Goal: Transaction & Acquisition: Purchase product/service

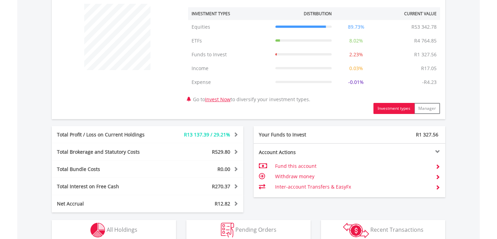
scroll to position [338, 0]
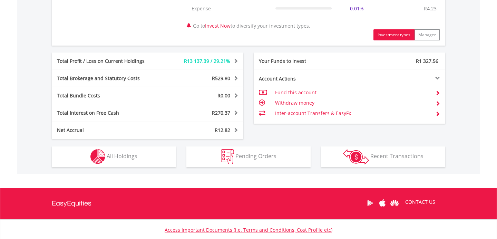
click at [96, 153] on img "button" at bounding box center [97, 156] width 15 height 15
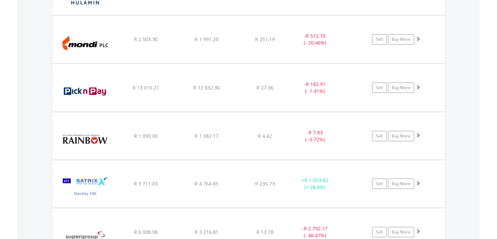
scroll to position [888, 0]
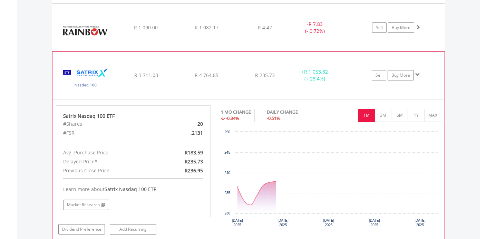
scroll to position [993, 0]
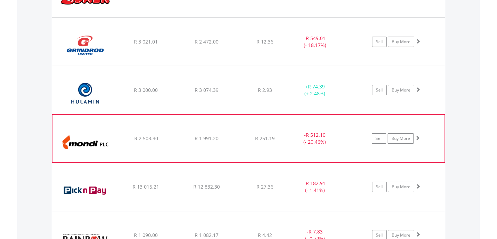
scroll to position [775, 0]
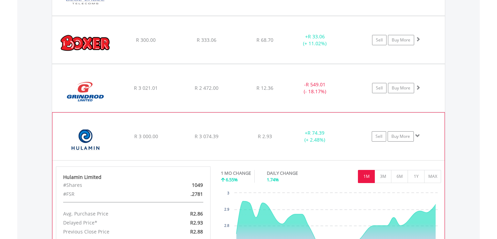
scroll to position [729, 0]
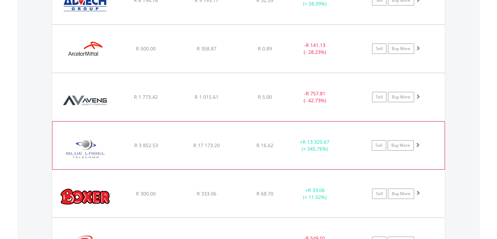
scroll to position [521, 0]
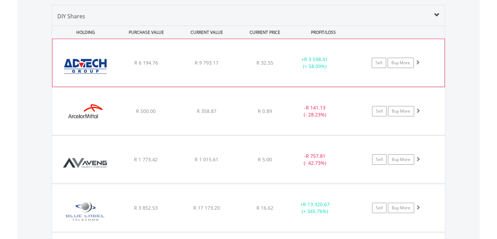
click at [299, 68] on div "+ R 3 598.41 (+ 58.09%)" at bounding box center [315, 63] width 52 height 14
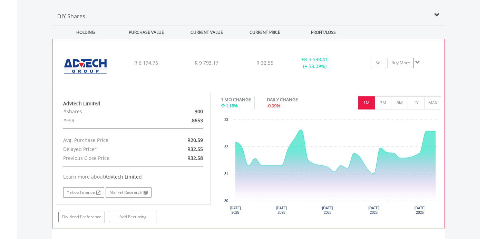
click at [299, 68] on div "+ R 3 598.41 (+ 58.09%)" at bounding box center [315, 63] width 52 height 14
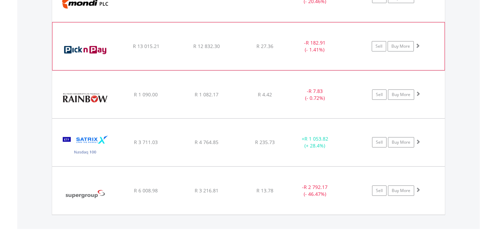
scroll to position [924, 0]
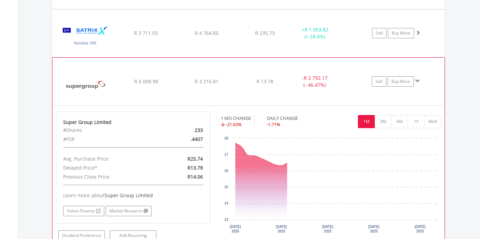
scroll to position [1032, 0]
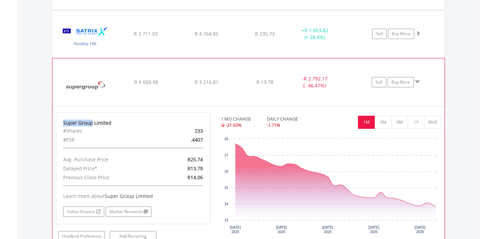
drag, startPoint x: 62, startPoint y: 121, endPoint x: 95, endPoint y: 122, distance: 32.8
click at [95, 122] on div "Super Group Limited #Shares 233 #FSR .4407 Avg. Purchase Price R25.74 Delayed P…" at bounding box center [133, 168] width 155 height 112
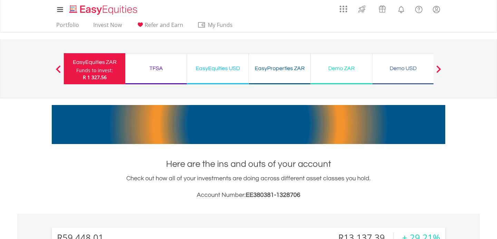
scroll to position [0, 0]
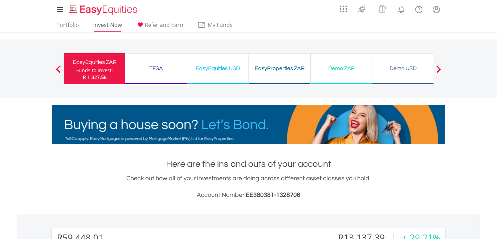
click at [117, 23] on link "Invest Now" at bounding box center [107, 26] width 34 height 11
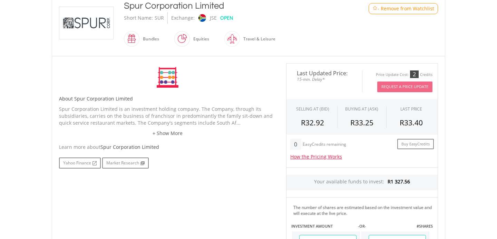
scroll to position [174, 0]
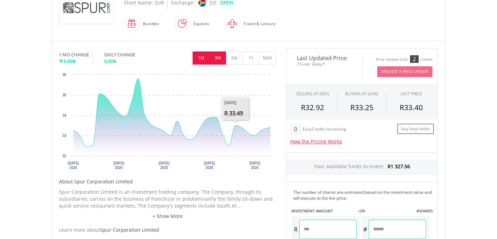
click at [222, 62] on button "3M" at bounding box center [217, 57] width 17 height 13
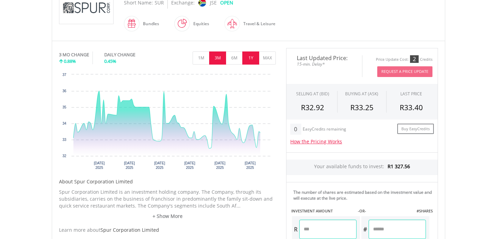
click at [245, 59] on button "1Y" at bounding box center [250, 57] width 17 height 13
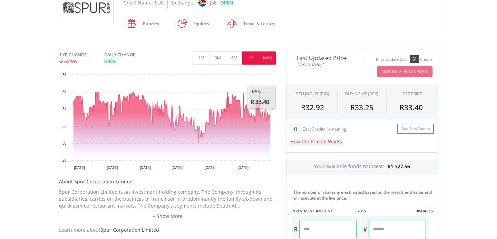
click at [274, 60] on button "MAX" at bounding box center [267, 57] width 17 height 13
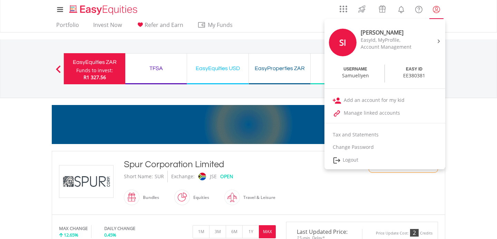
scroll to position [0, 0]
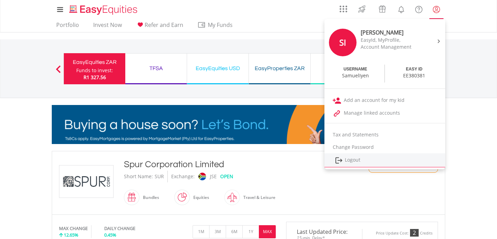
click at [373, 153] on link "Logout" at bounding box center [384, 160] width 121 height 14
